Goal: Answer question/provide support: Answer question/provide support

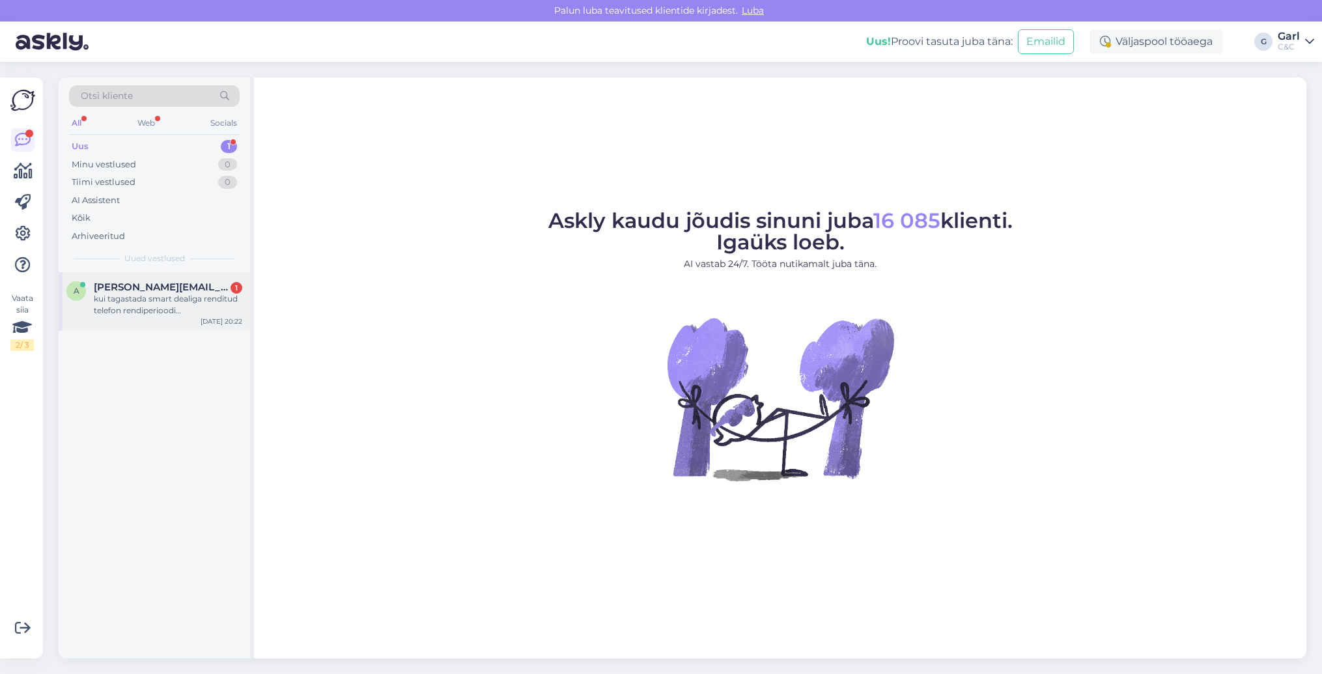
click at [198, 296] on div "kui tagastada smart dealiga renditud telefon rendiperioodi [PERSON_NAME], mille…" at bounding box center [168, 304] width 149 height 23
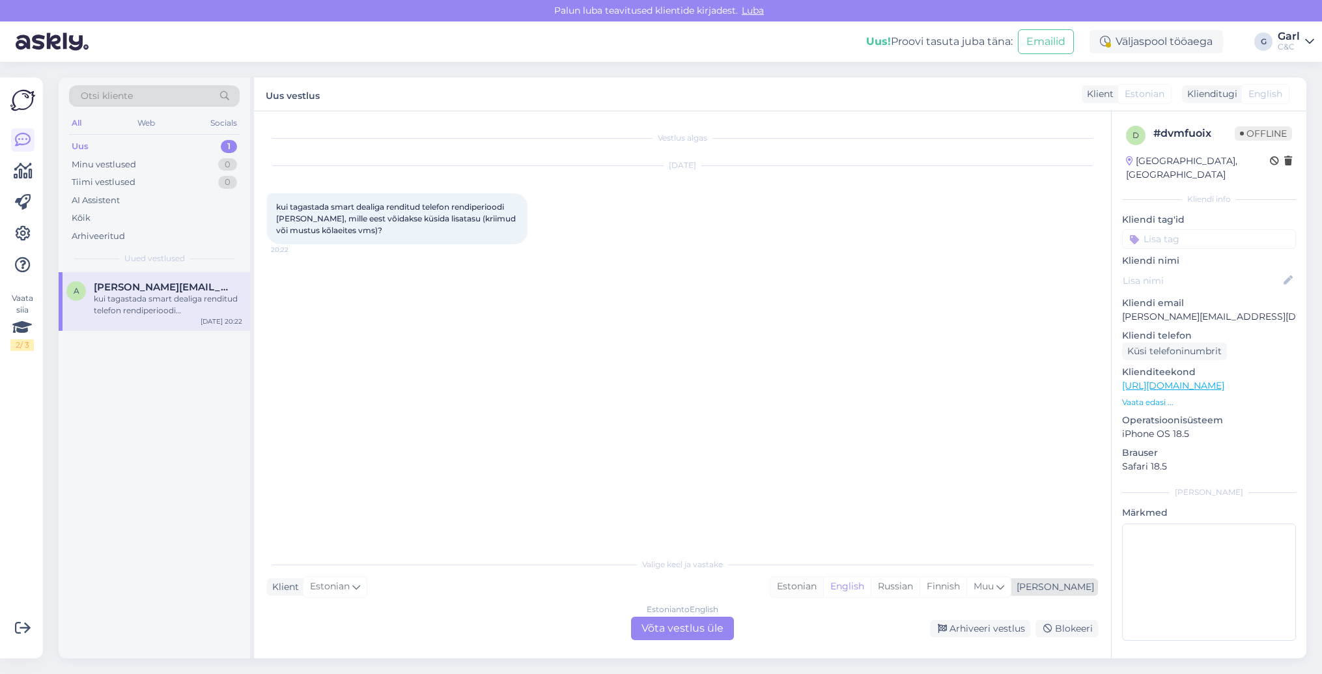
click at [823, 588] on div "Estonian" at bounding box center [797, 587] width 53 height 20
click at [706, 629] on div "Estonian to Estonian Võta vestlus üle" at bounding box center [682, 628] width 103 height 23
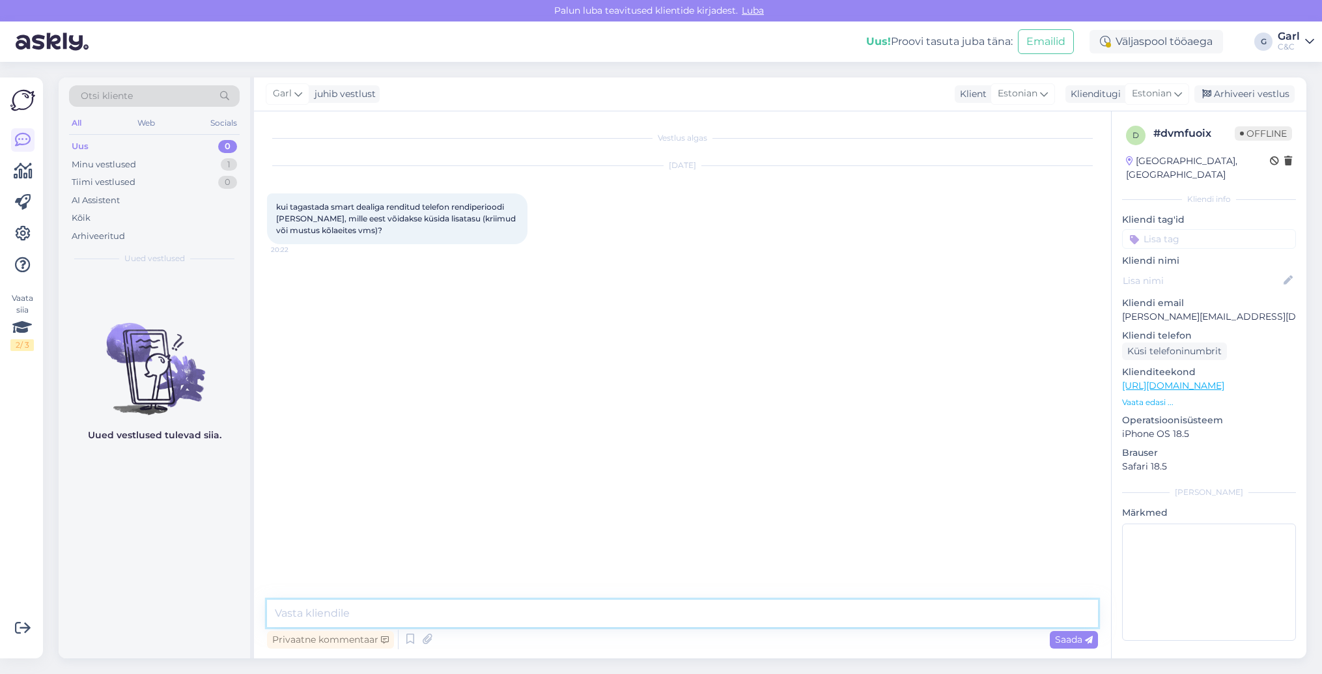
click at [696, 616] on textarea at bounding box center [682, 613] width 831 height 27
paste textarea "[URL][DOMAIN_NAME]"
type textarea "Tere! Rendiseadme seisukorra tingimustega saate tutvuda siin: [URL][DOMAIN_NAME]"
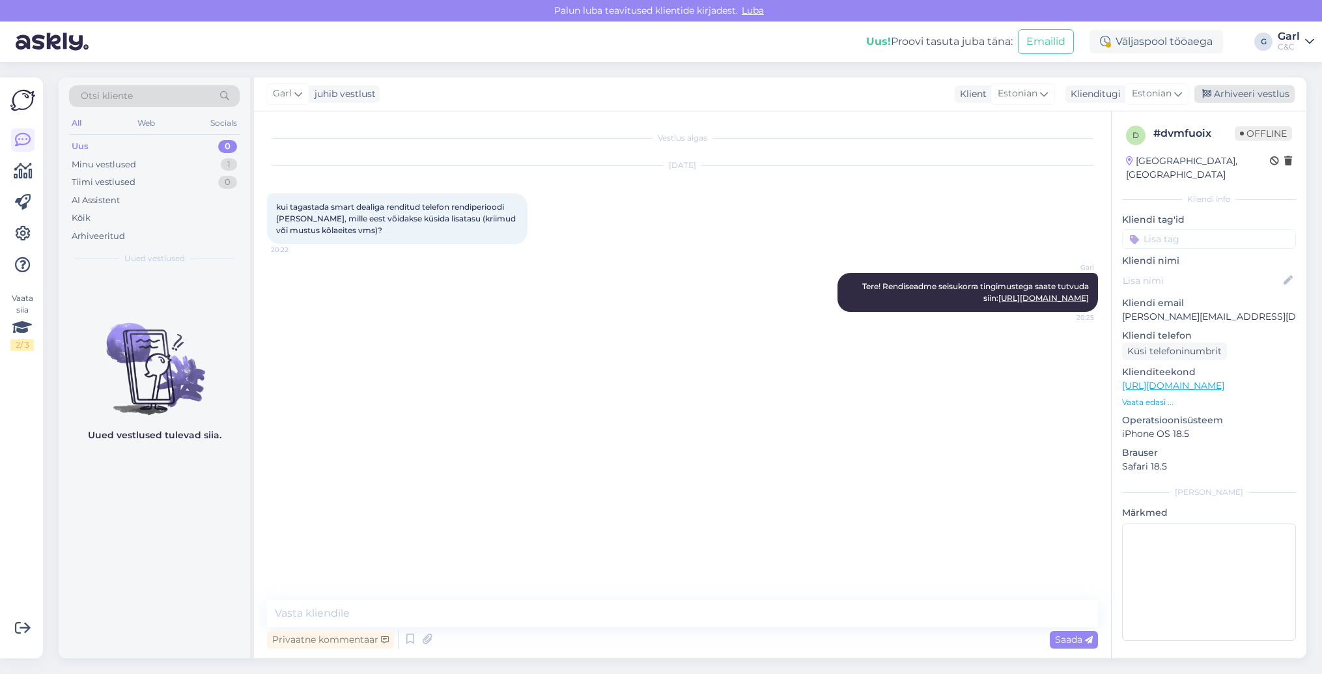
click at [1241, 94] on div "Arhiveeri vestlus" at bounding box center [1245, 94] width 100 height 18
click at [1042, 303] on link "[URL][DOMAIN_NAME]" at bounding box center [1044, 298] width 91 height 10
click at [827, 296] on icon at bounding box center [828, 293] width 6 height 8
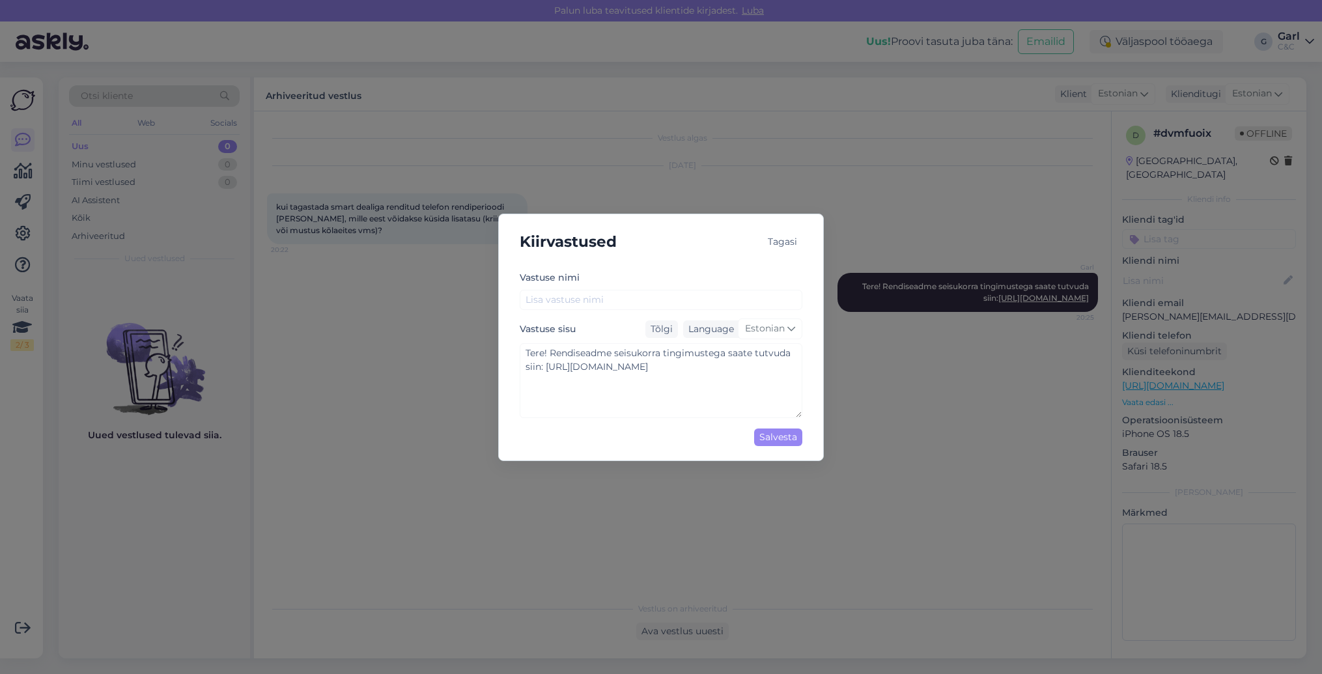
click at [786, 238] on div "Tagasi" at bounding box center [783, 242] width 40 height 18
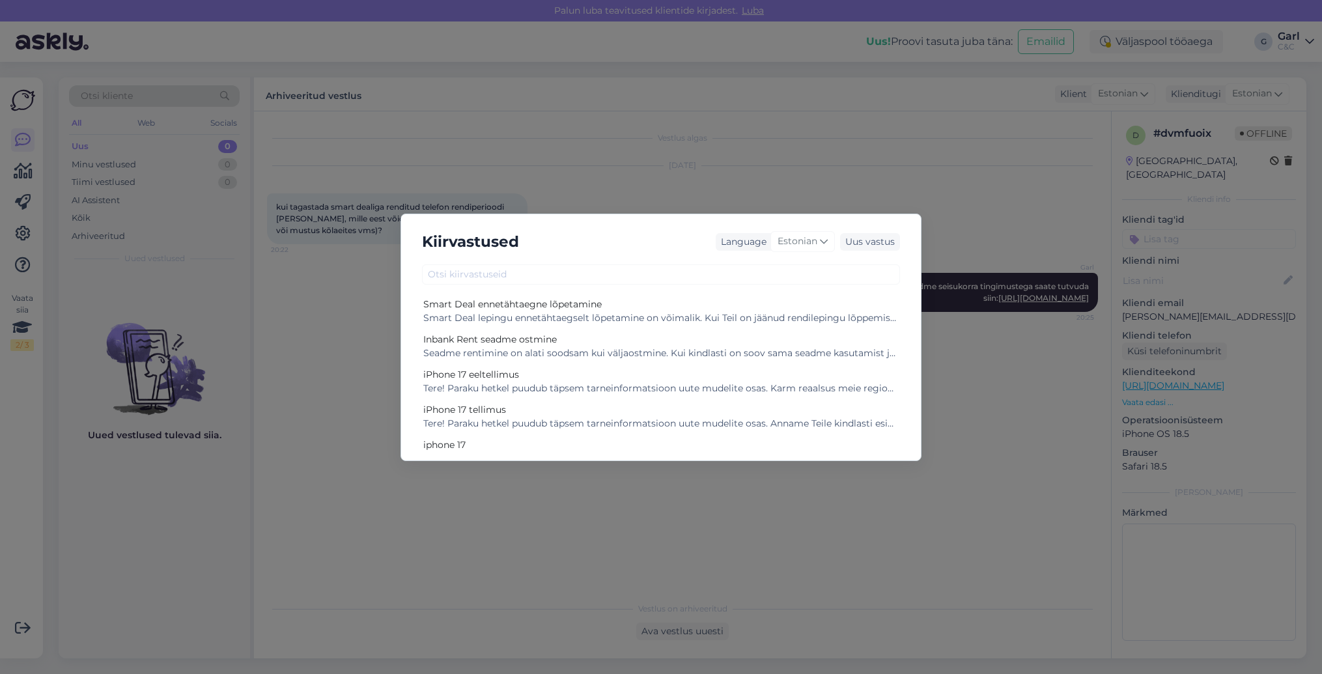
click at [696, 149] on div "Kiirvastused Language Estonian Uus vastus Smart Deal ennetähtaegne lõpetamine S…" at bounding box center [661, 337] width 1322 height 674
